Goal: Task Accomplishment & Management: Manage account settings

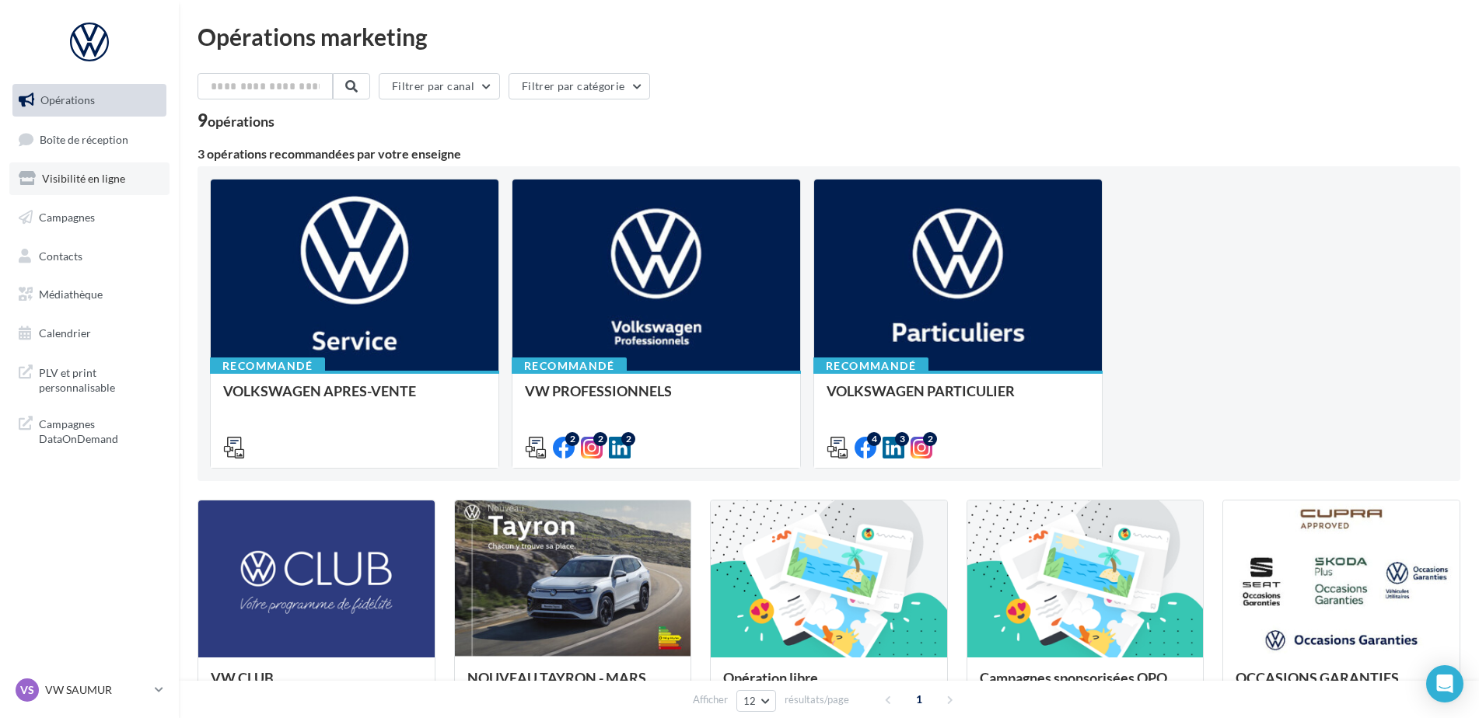
click at [130, 185] on link "Visibilité en ligne" at bounding box center [89, 178] width 160 height 33
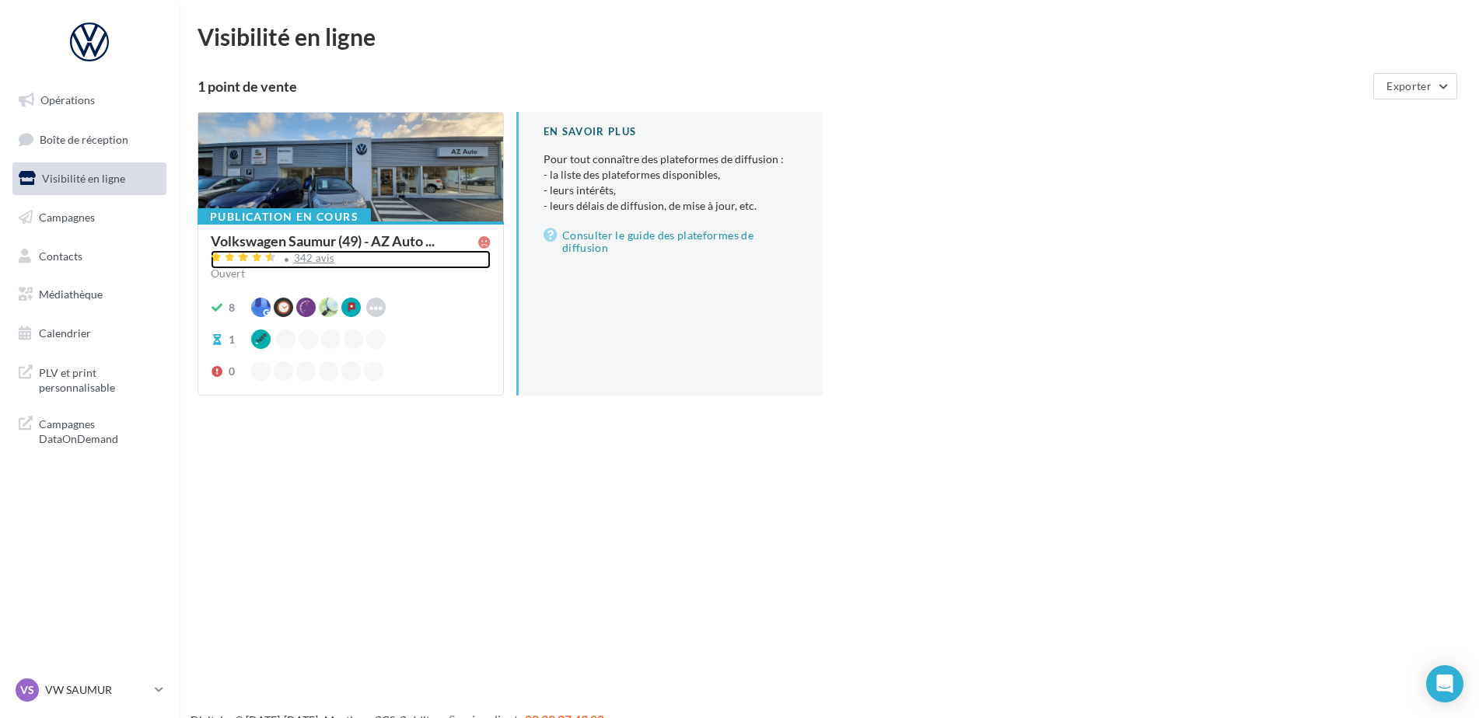
click at [311, 260] on div "342 avis" at bounding box center [314, 258] width 41 height 10
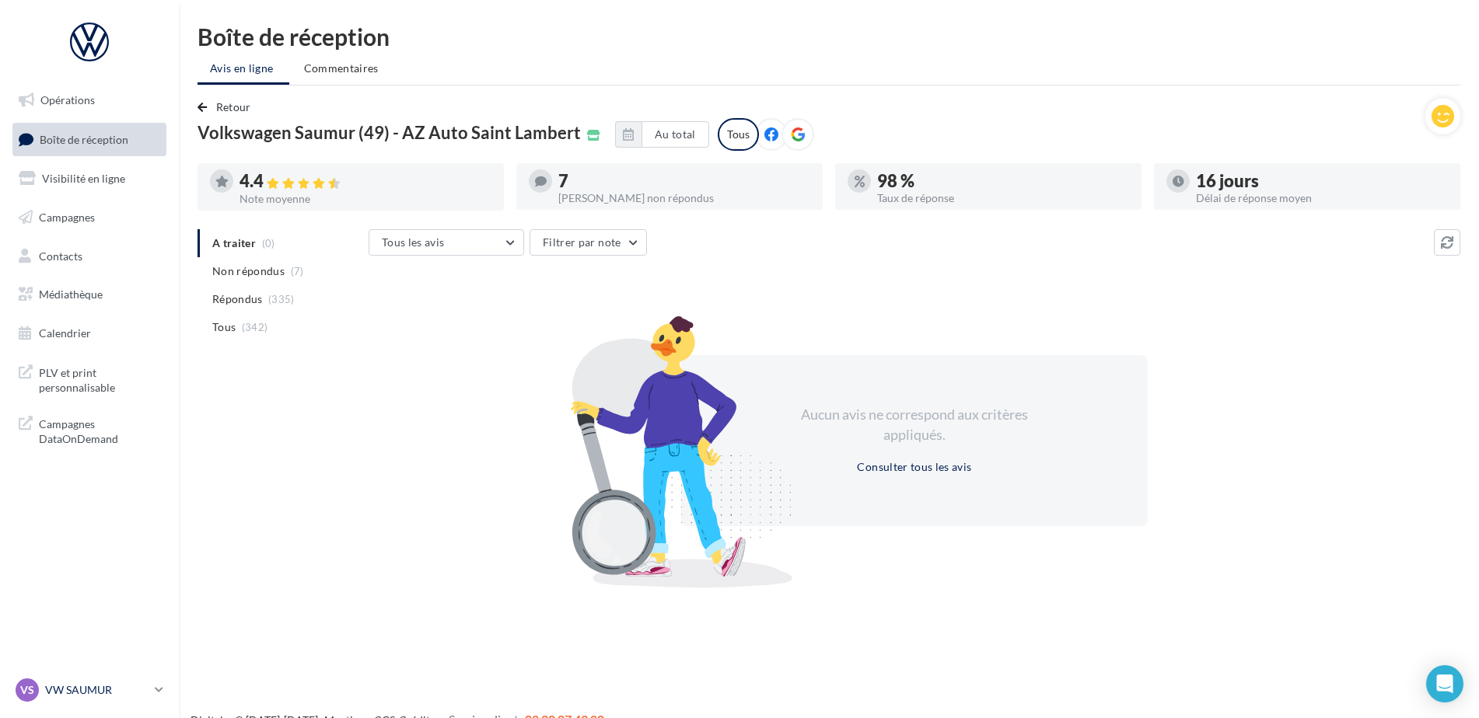
click at [133, 685] on p "VW SAUMUR" at bounding box center [96, 691] width 103 height 16
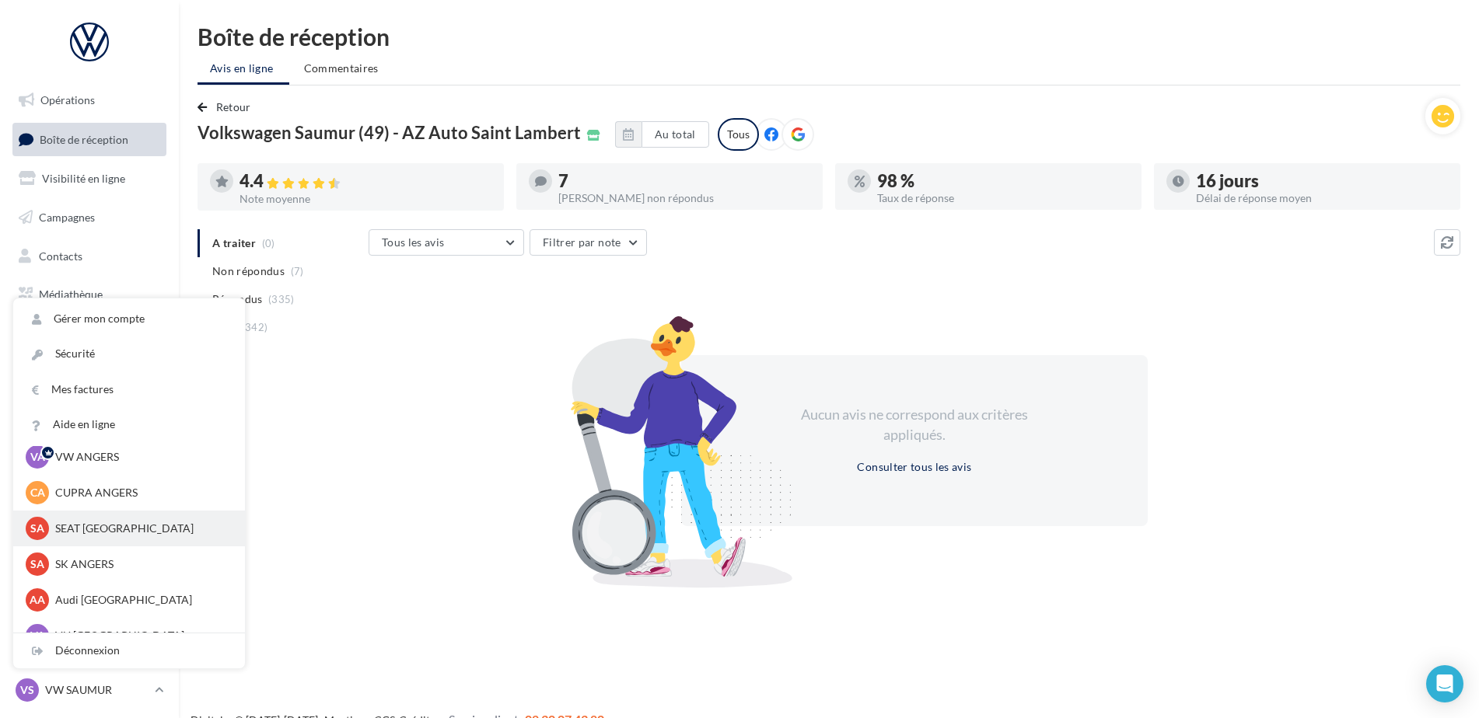
scroll to position [78, 0]
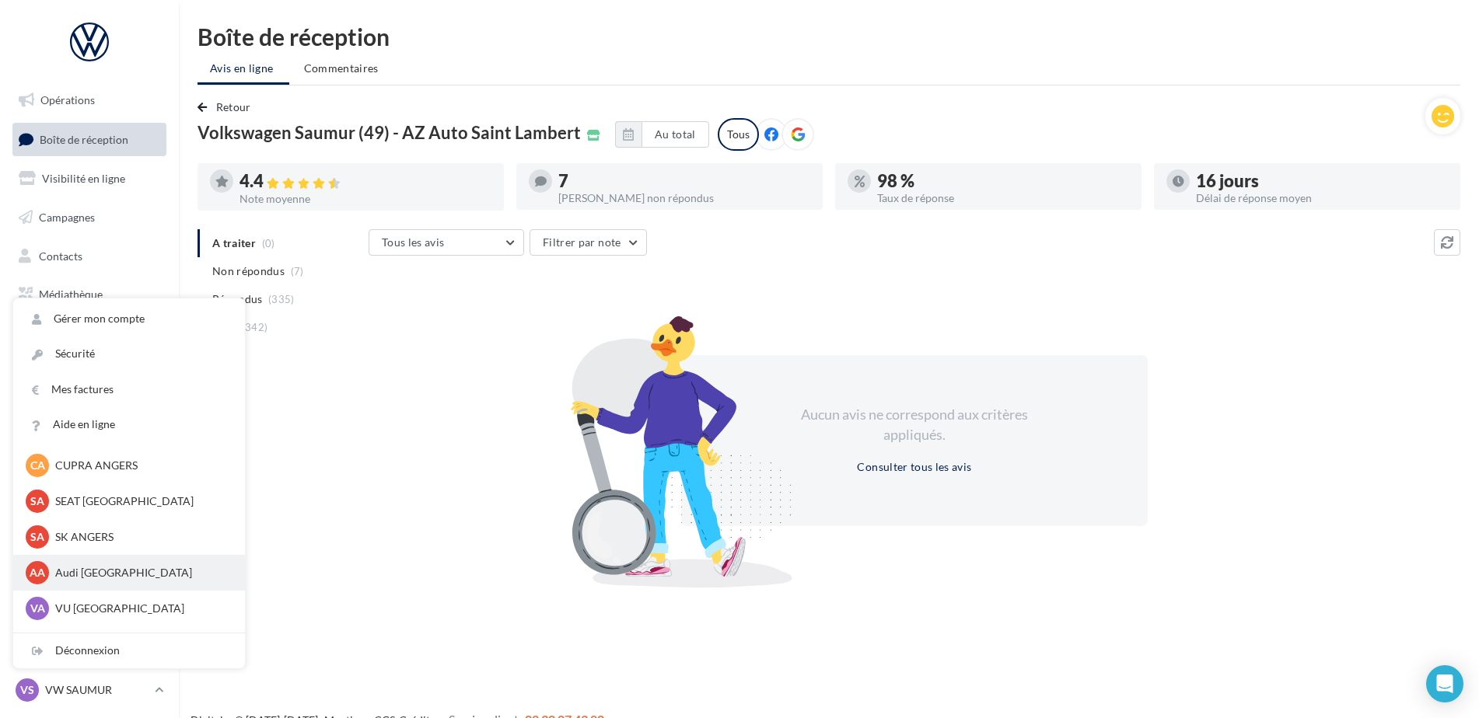
click at [97, 575] on p "Audi [GEOGRAPHIC_DATA]" at bounding box center [140, 573] width 171 height 16
